Goal: Find specific page/section: Find specific page/section

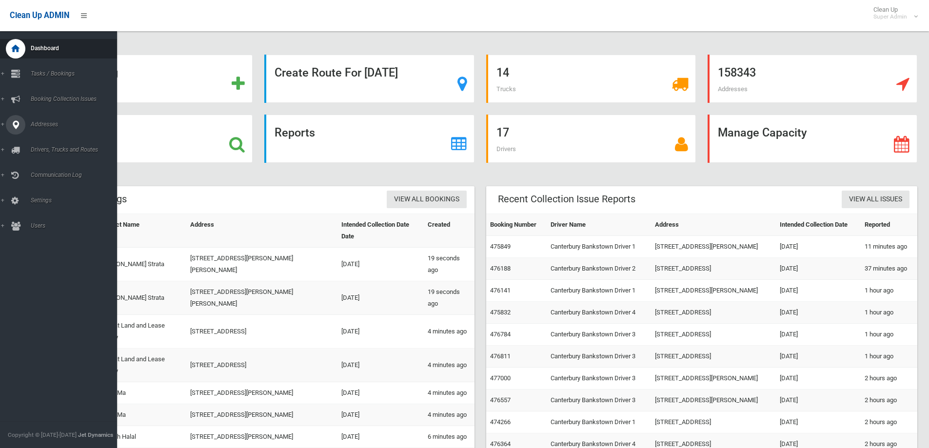
click at [15, 124] on icon at bounding box center [15, 125] width 9 height 20
click at [36, 140] on span "All Addresses" at bounding box center [72, 141] width 88 height 7
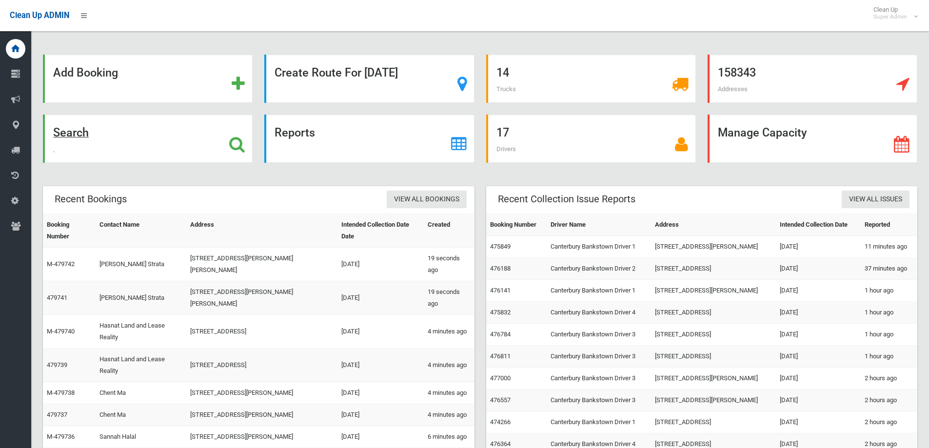
click at [234, 144] on icon at bounding box center [237, 144] width 16 height 17
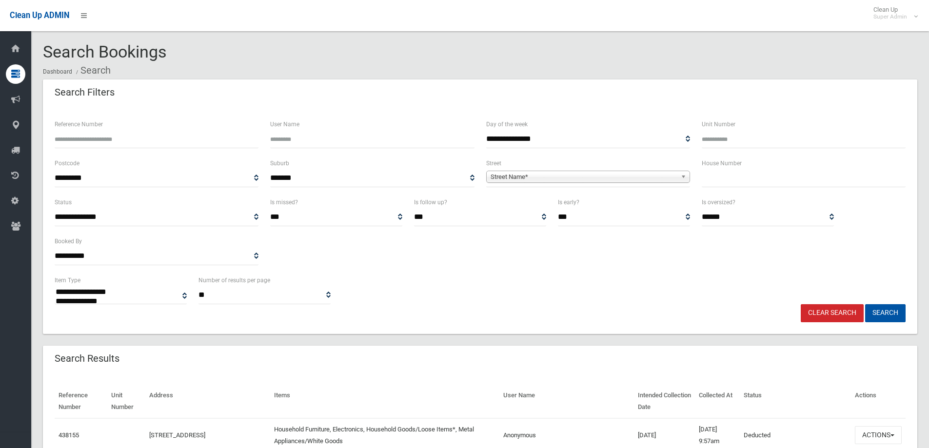
select select
click at [760, 189] on div "House Number" at bounding box center [804, 177] width 216 height 39
click at [759, 186] on input "text" at bounding box center [804, 178] width 204 height 18
type input "**"
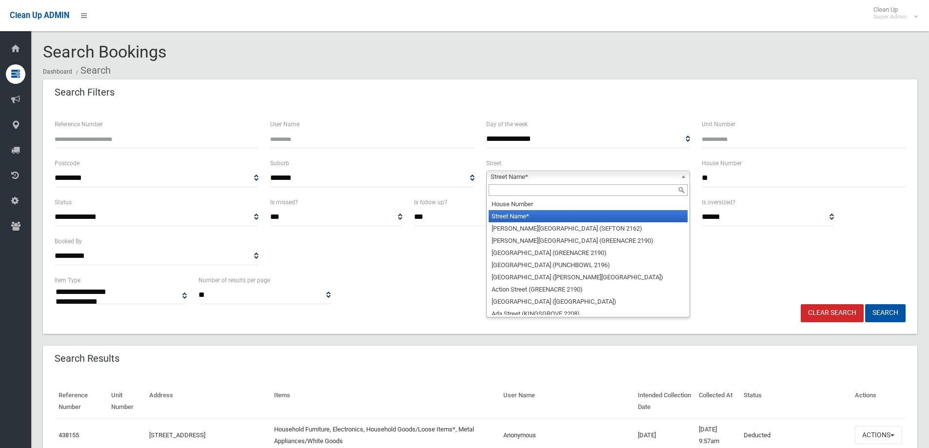
click at [554, 173] on span "Street Name*" at bounding box center [584, 177] width 186 height 12
click at [520, 191] on input "text" at bounding box center [588, 190] width 199 height 12
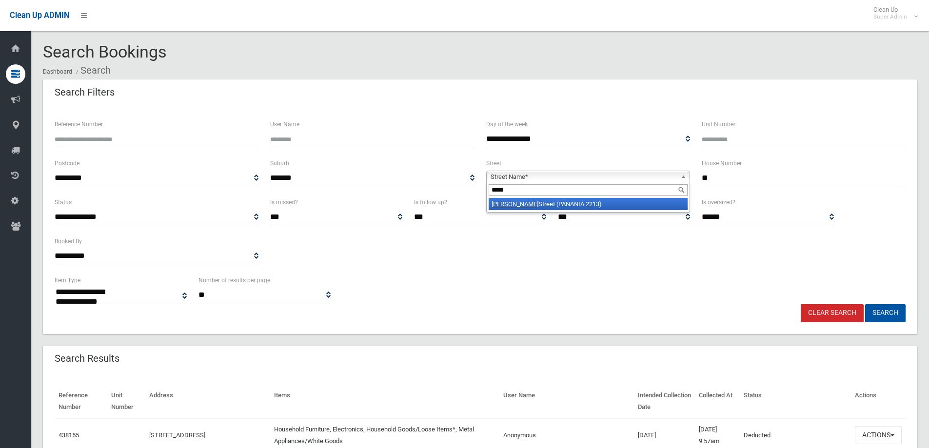
type input "*****"
click at [536, 207] on li "Ellen Street (PANANIA 2213)" at bounding box center [588, 204] width 199 height 12
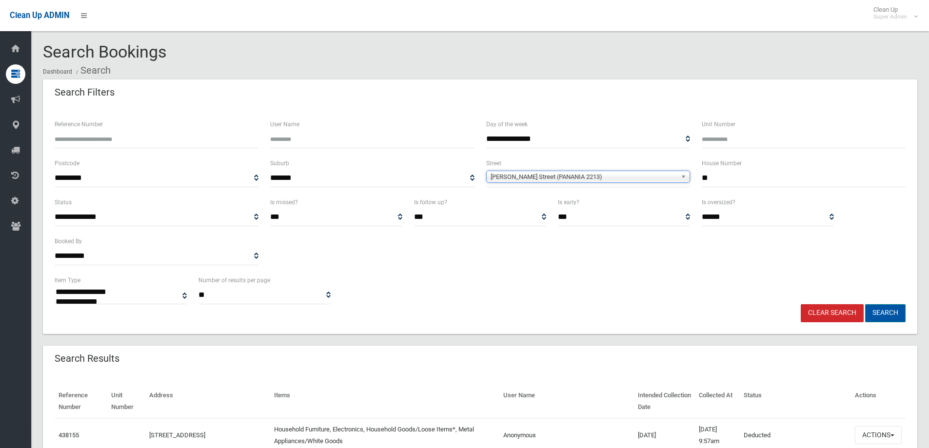
click at [869, 315] on button "Search" at bounding box center [885, 313] width 40 height 18
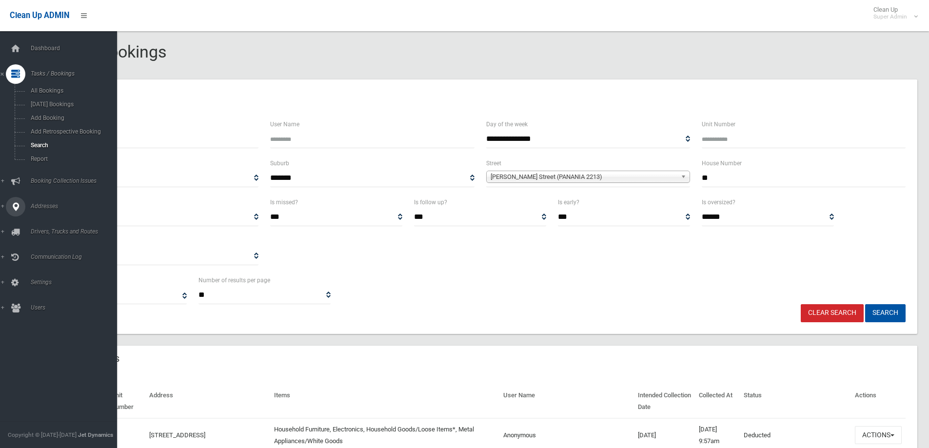
click at [11, 204] on div at bounding box center [16, 207] width 20 height 20
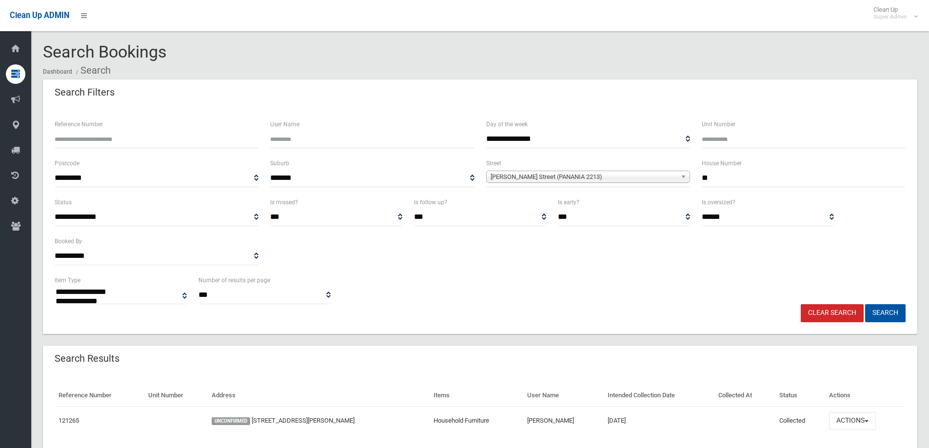
select select
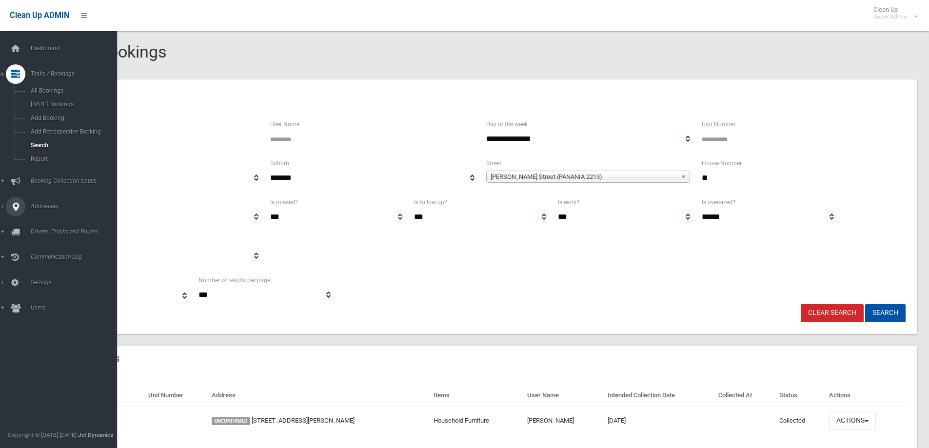
click at [15, 201] on icon at bounding box center [15, 207] width 9 height 20
click at [48, 139] on span "All Addresses" at bounding box center [72, 141] width 88 height 7
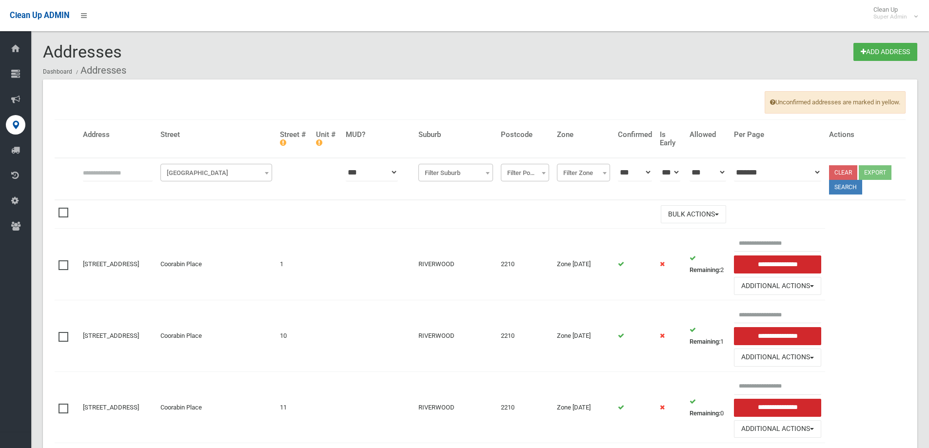
click at [102, 175] on input "text" at bounding box center [118, 172] width 70 height 18
type input "********"
click button at bounding box center [0, 0] width 0 height 0
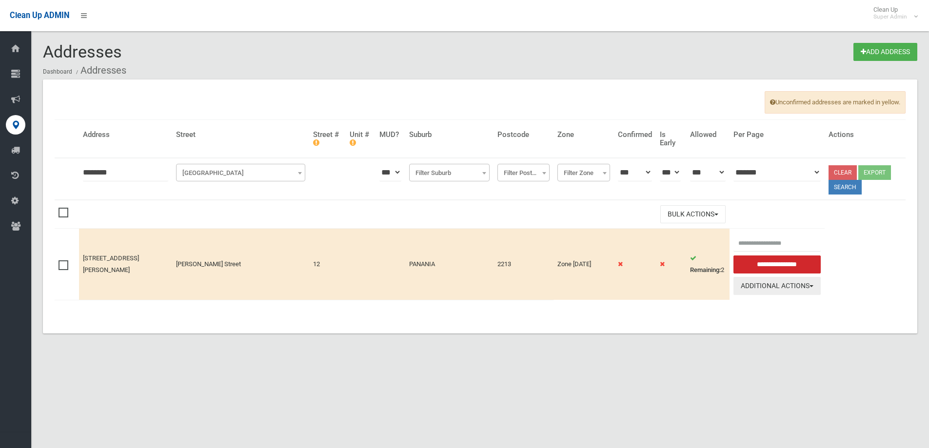
click at [769, 290] on button "Additional Actions" at bounding box center [778, 286] width 88 height 18
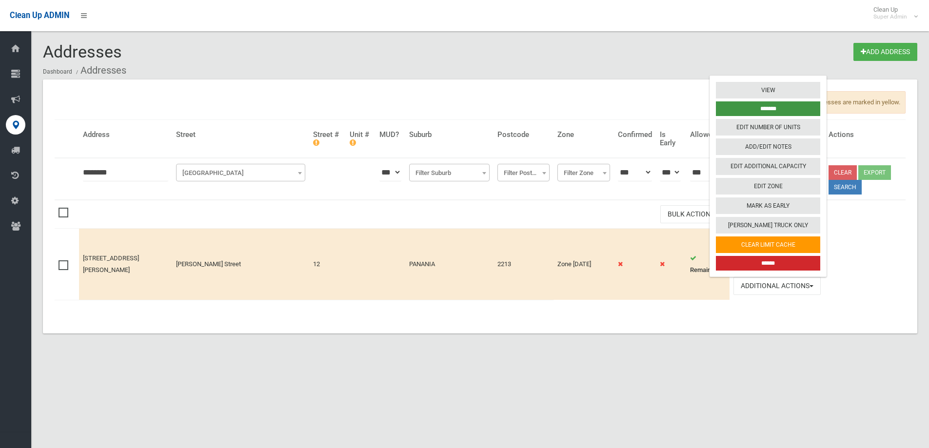
click at [759, 111] on input "*******" at bounding box center [768, 108] width 104 height 15
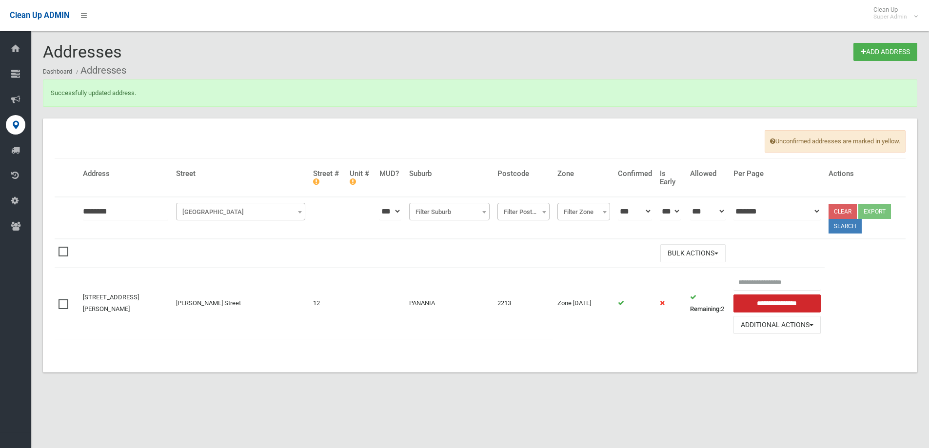
click at [309, 332] on td "12" at bounding box center [327, 303] width 37 height 71
